Goal: Information Seeking & Learning: Learn about a topic

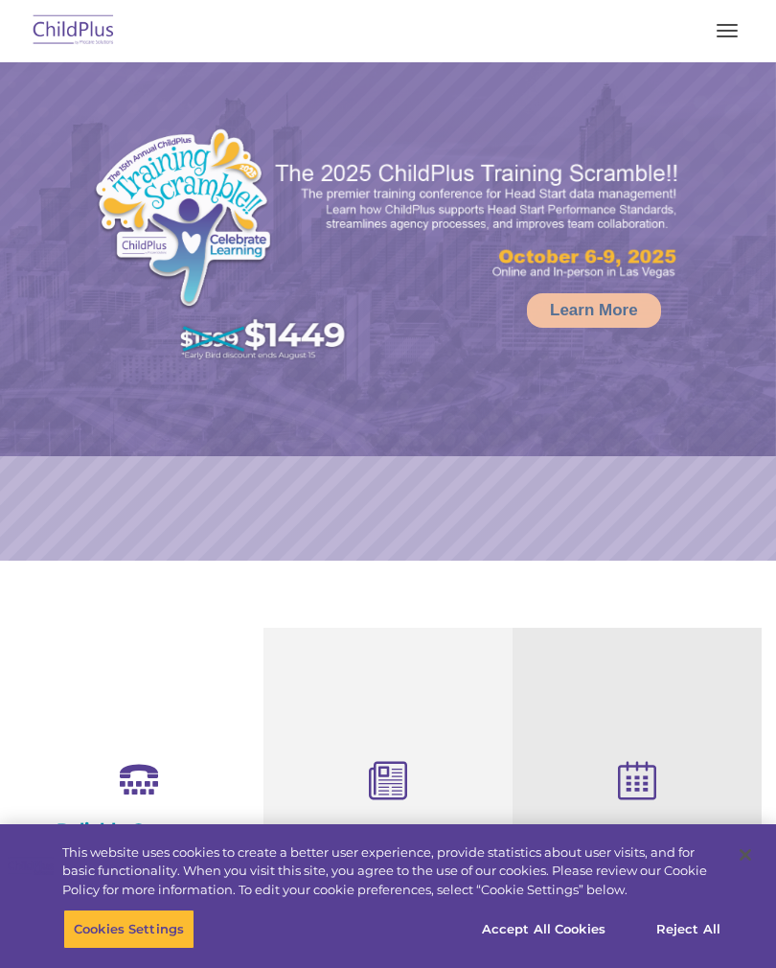
select select "MEDIUM"
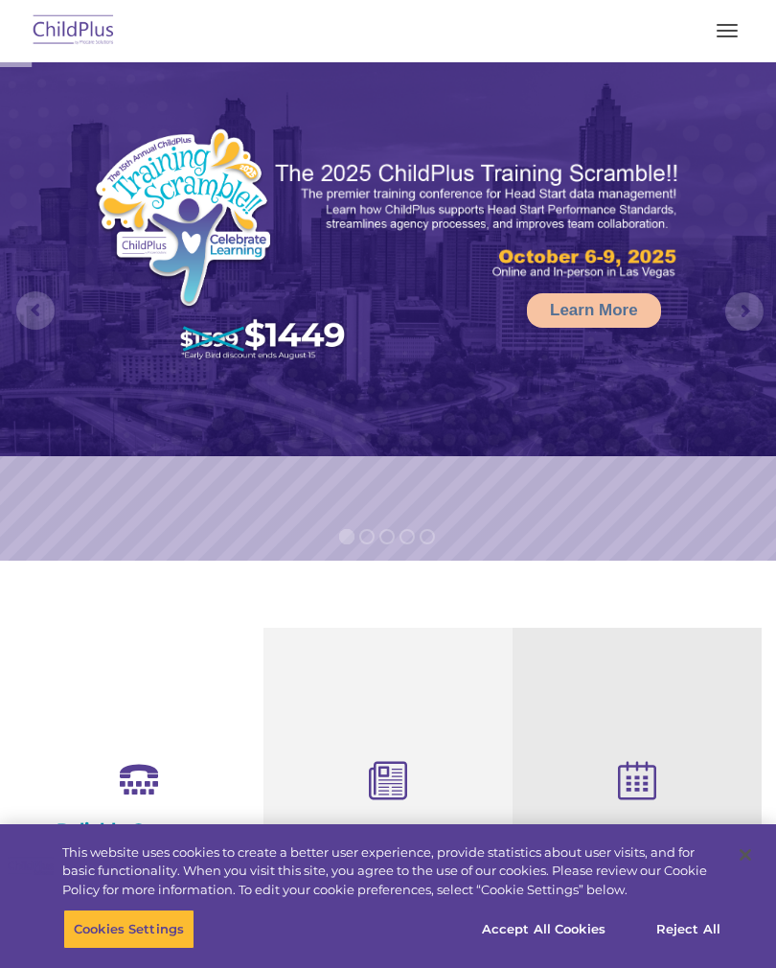
click at [744, 21] on button "button" at bounding box center [727, 30] width 40 height 31
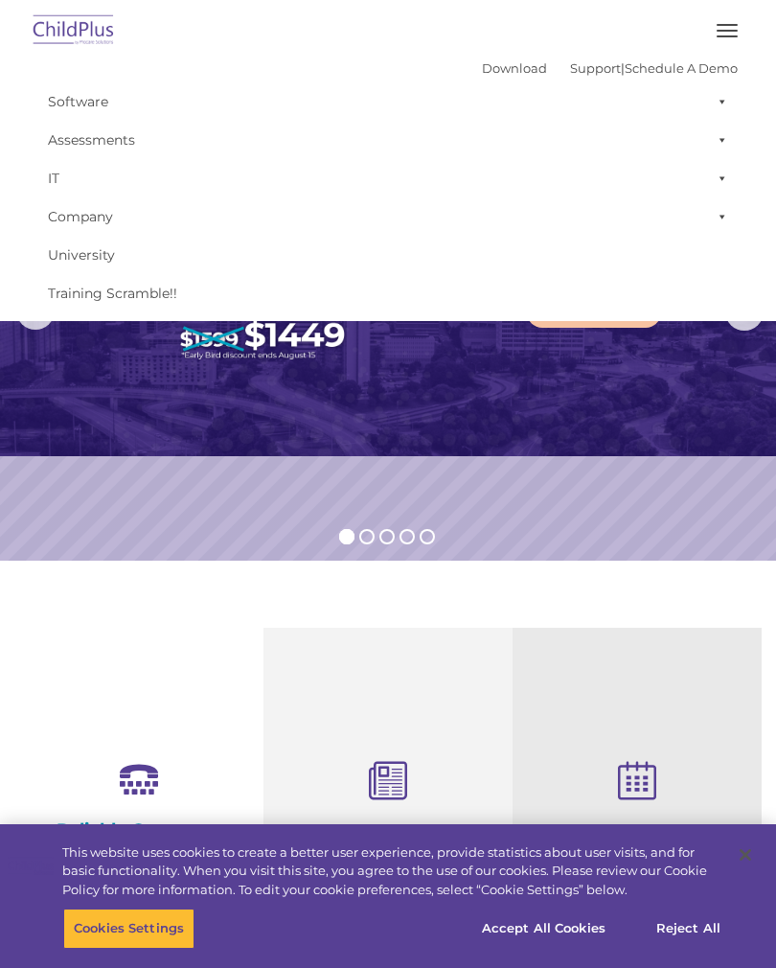
click at [271, 627] on section "Reliable Customer Support Need help with ChildPlus? We offer many convenient wa…" at bounding box center [388, 922] width 776 height 723
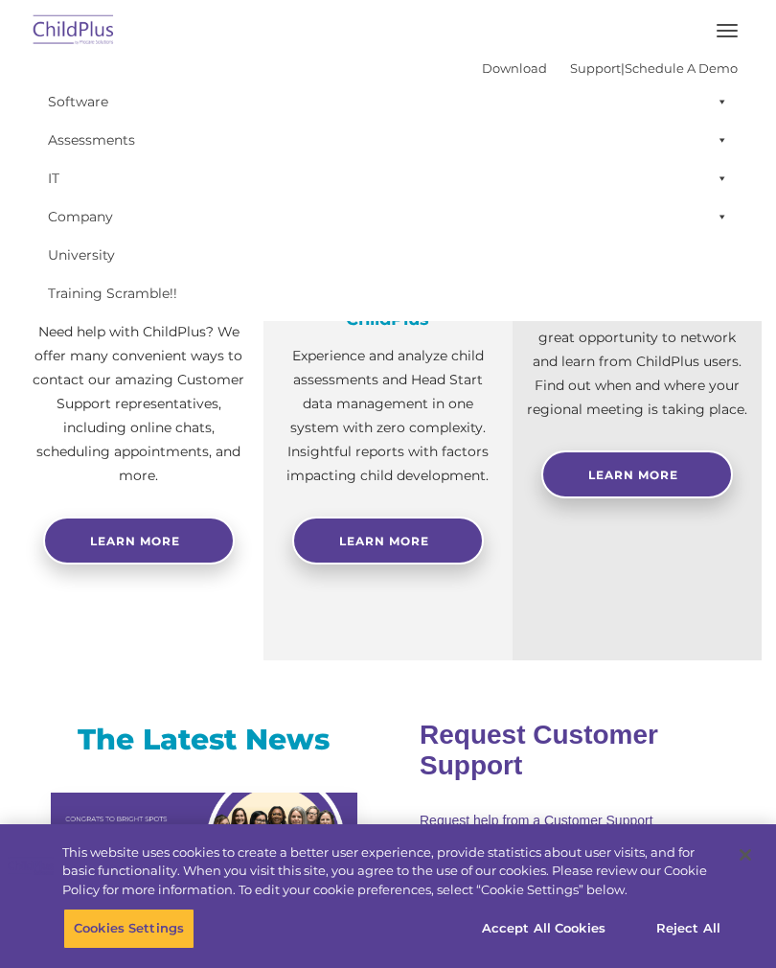
scroll to position [545, 0]
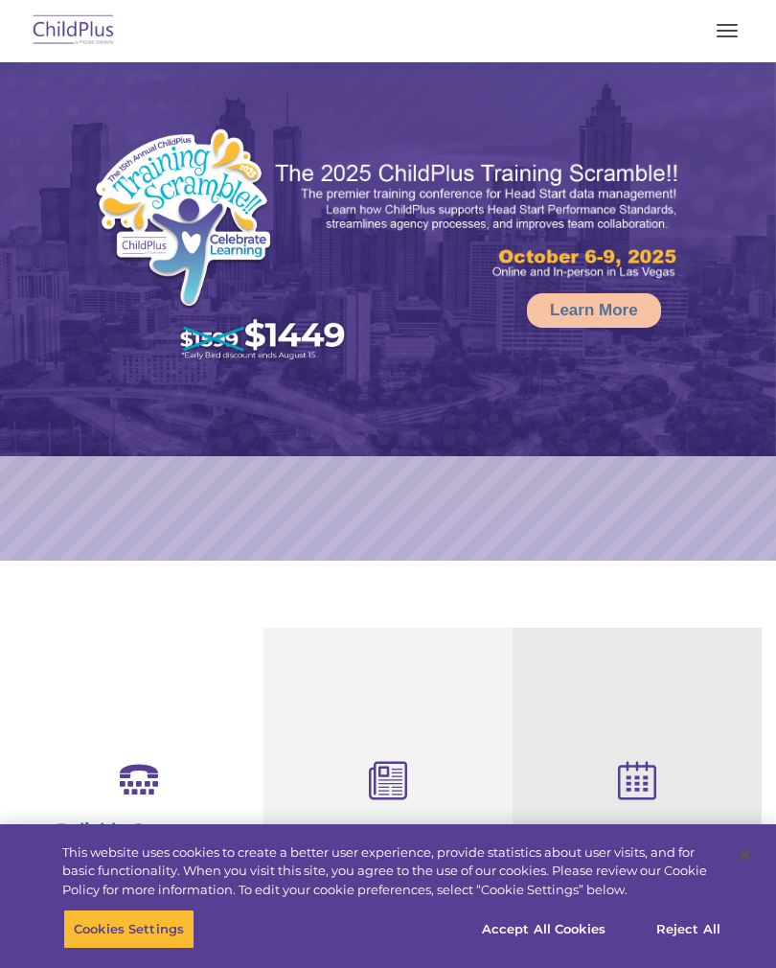
select select "MEDIUM"
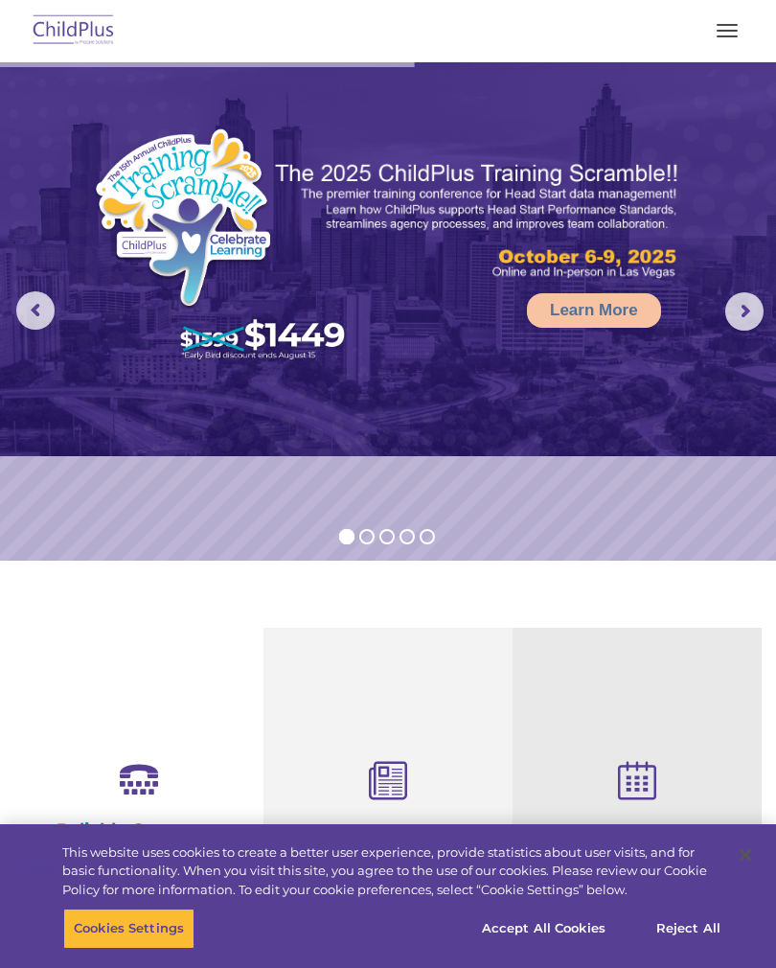
click at [62, 19] on img at bounding box center [74, 31] width 90 height 45
click at [90, 49] on img at bounding box center [74, 31] width 90 height 45
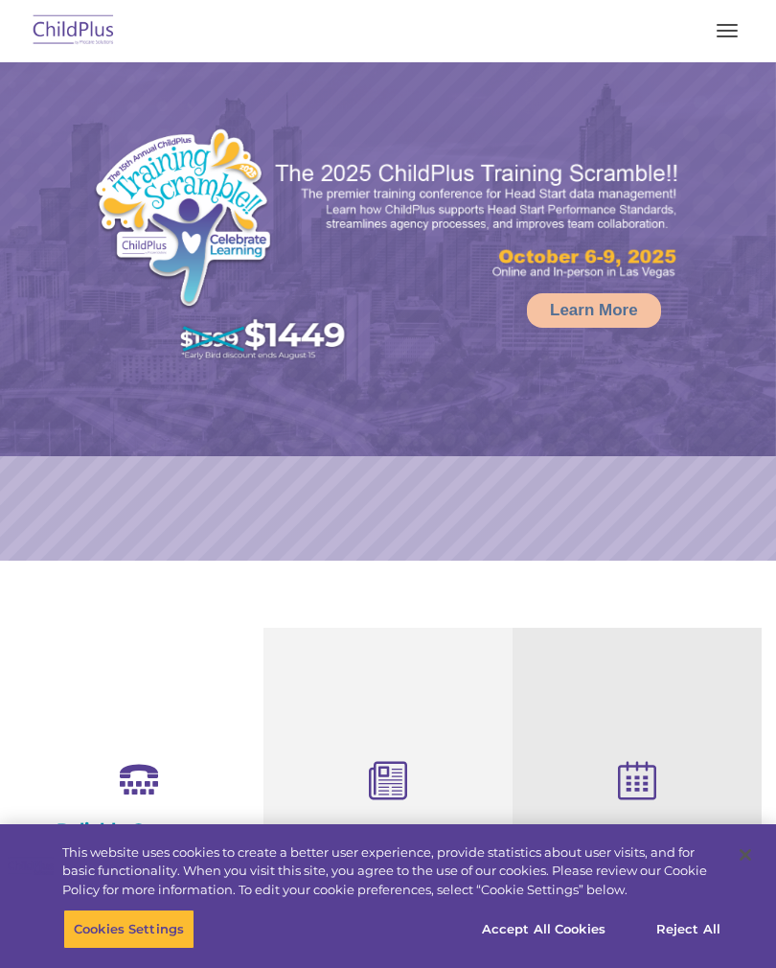
select select "MEDIUM"
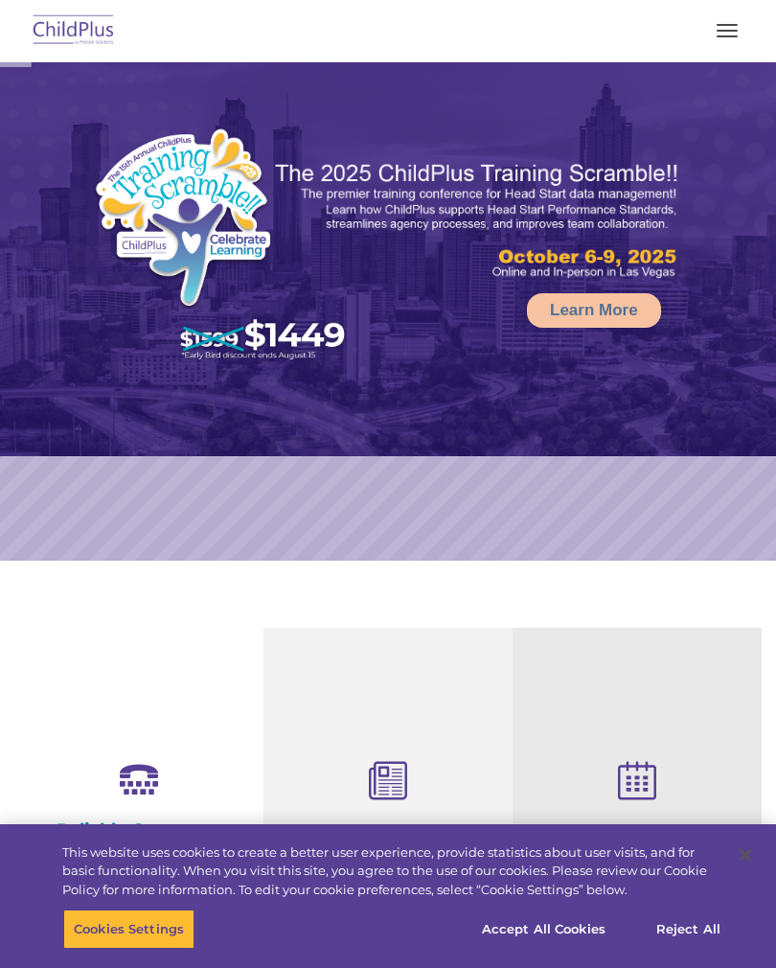
click at [746, 27] on button "button" at bounding box center [727, 30] width 40 height 31
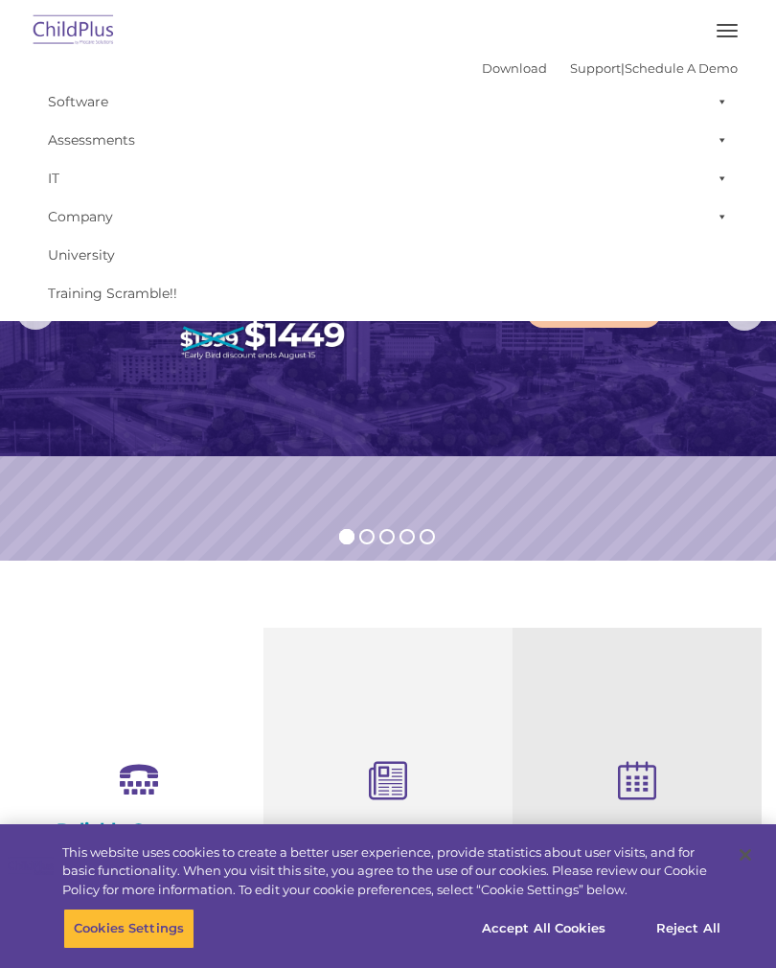
click at [732, 27] on button "button" at bounding box center [727, 30] width 40 height 31
